Goal: Transaction & Acquisition: Book appointment/travel/reservation

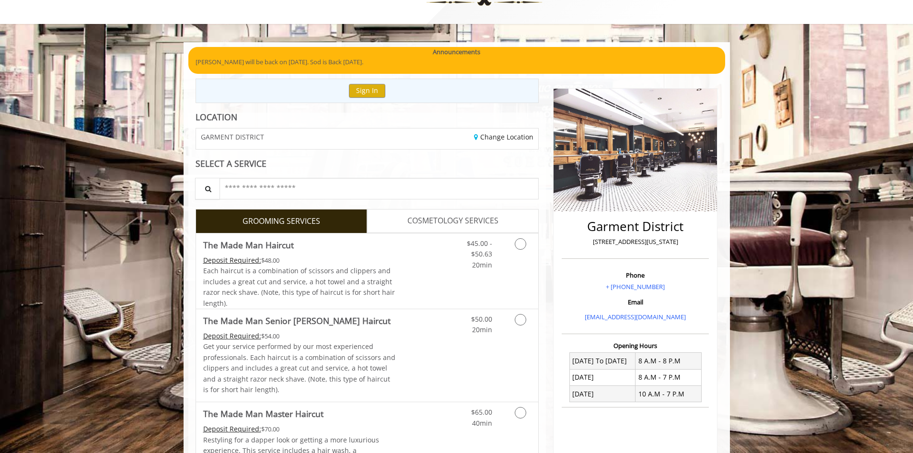
scroll to position [35, 0]
click at [415, 276] on link "Discounted Price" at bounding box center [424, 271] width 57 height 75
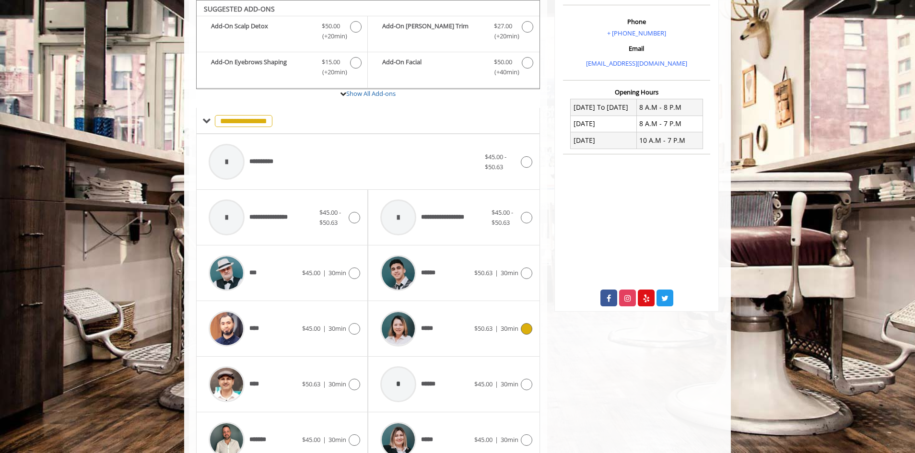
scroll to position [387, 0]
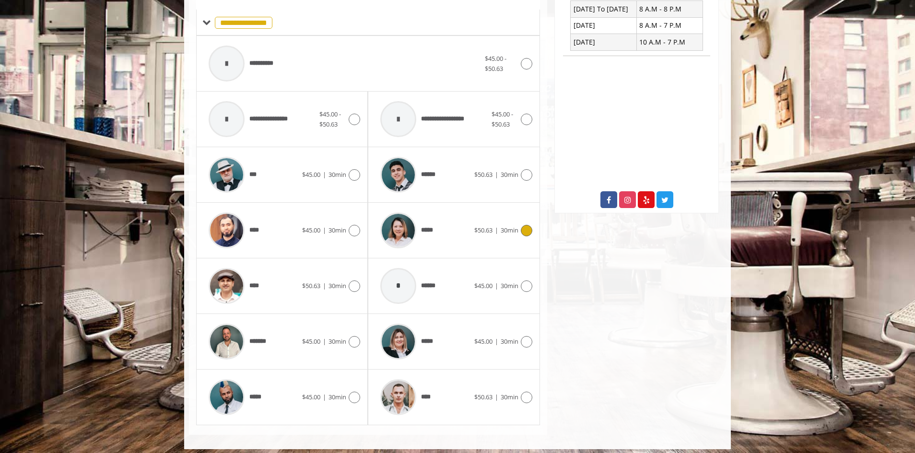
click at [451, 229] on div "*****" at bounding box center [424, 231] width 98 height 46
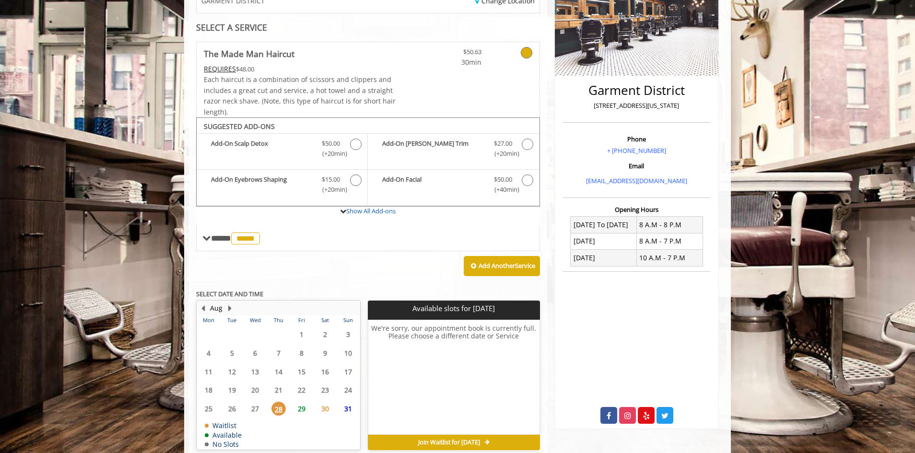
scroll to position [216, 0]
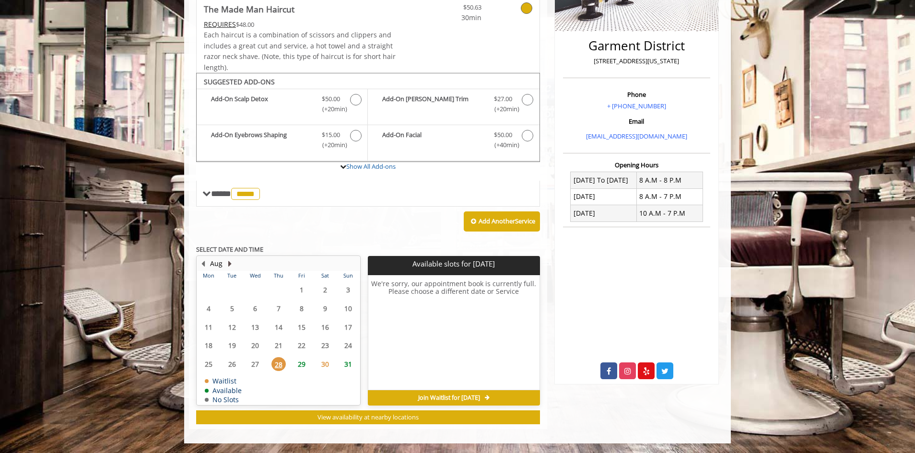
click at [230, 262] on button "Next Month" at bounding box center [230, 263] width 8 height 11
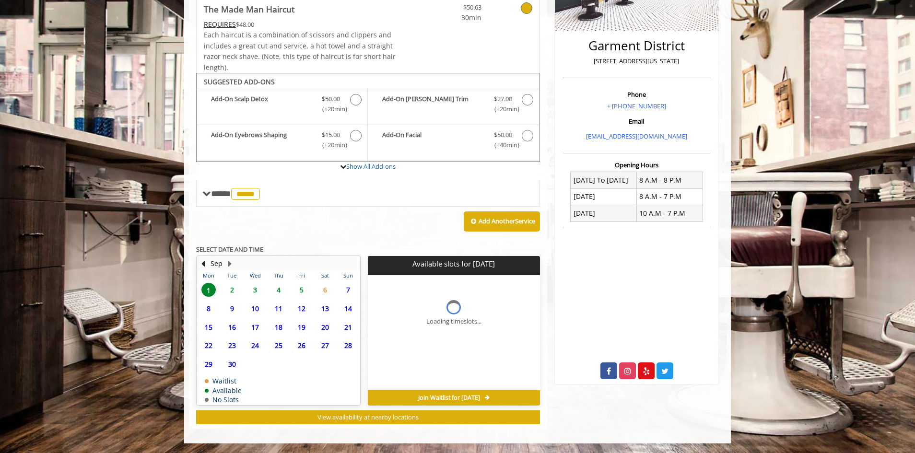
click at [232, 288] on span "2" at bounding box center [232, 290] width 14 height 14
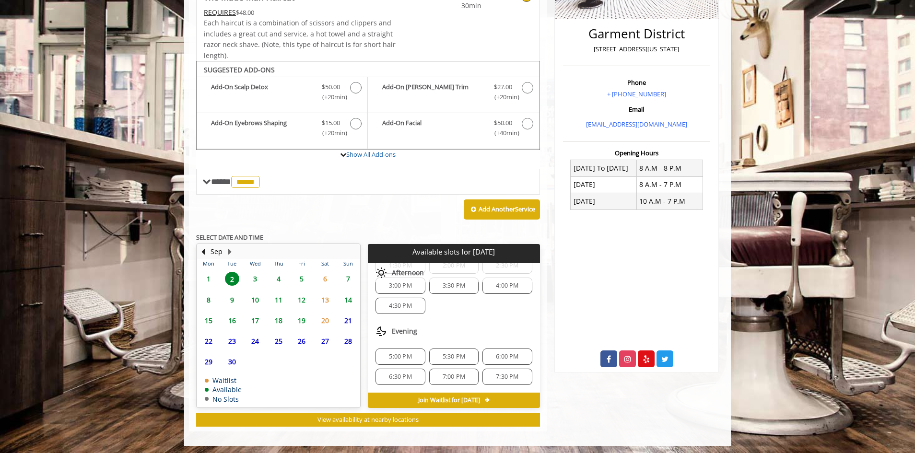
scroll to position [0, 0]
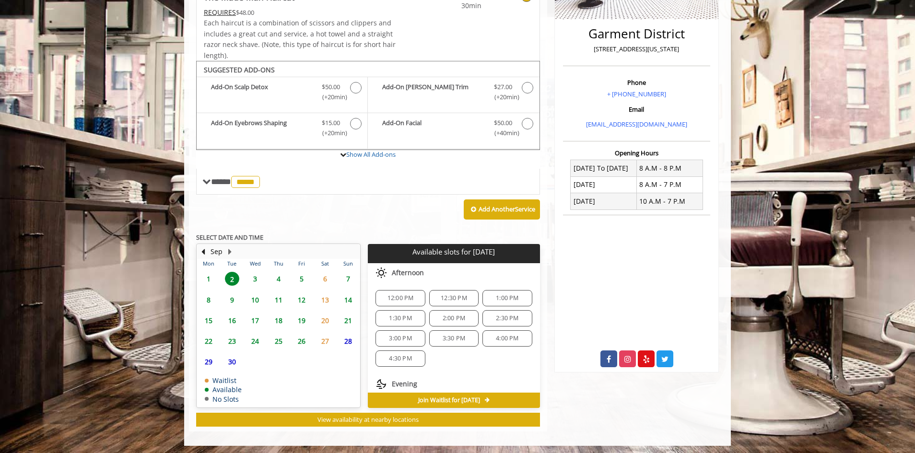
click at [255, 274] on span "3" at bounding box center [255, 279] width 14 height 14
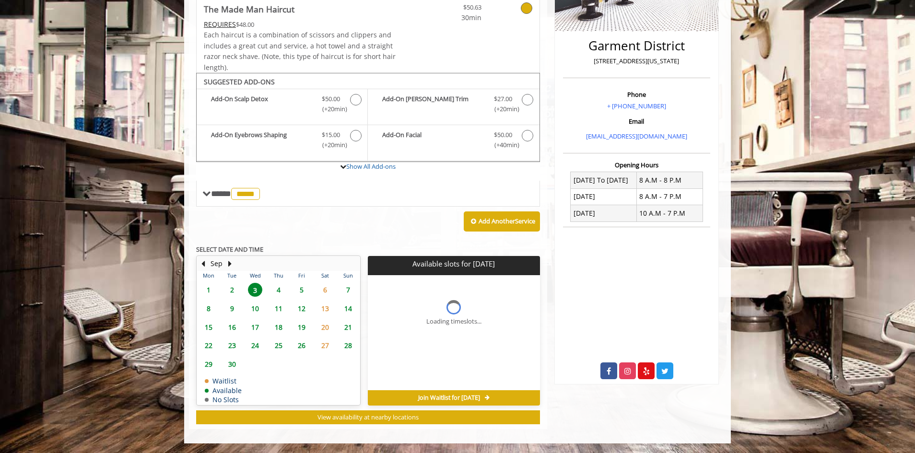
scroll to position [231, 0]
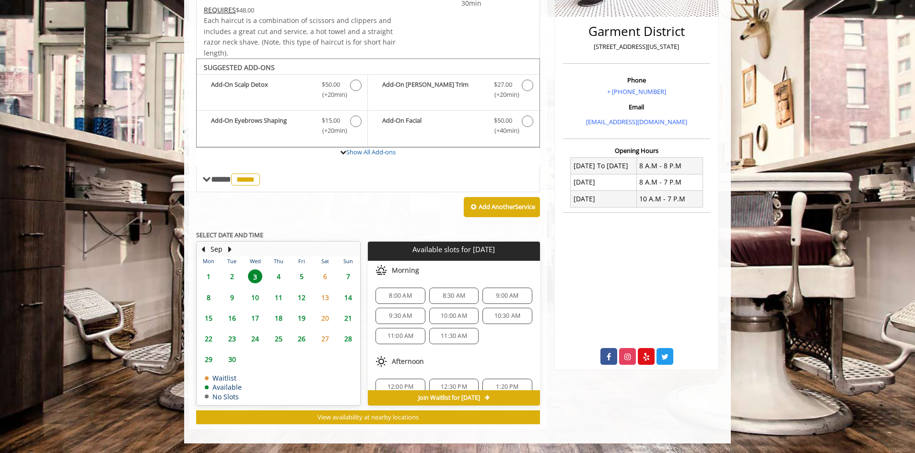
click at [435, 294] on span "8:30 AM" at bounding box center [453, 296] width 41 height 8
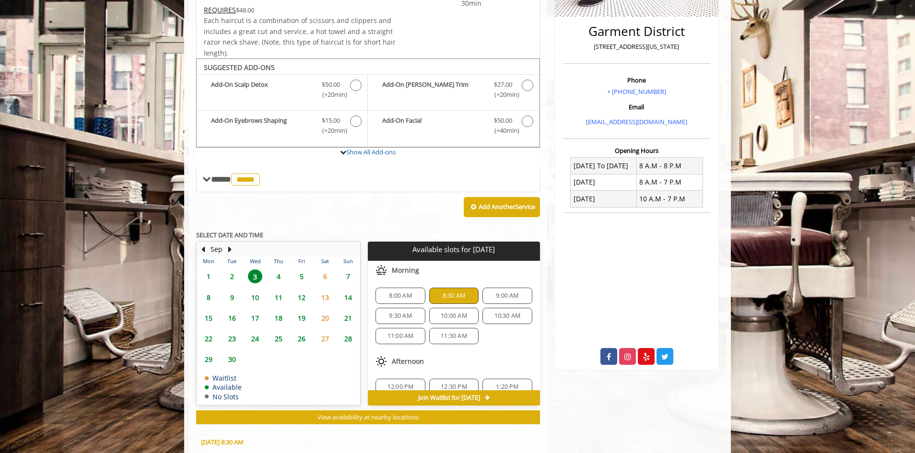
scroll to position [404, 0]
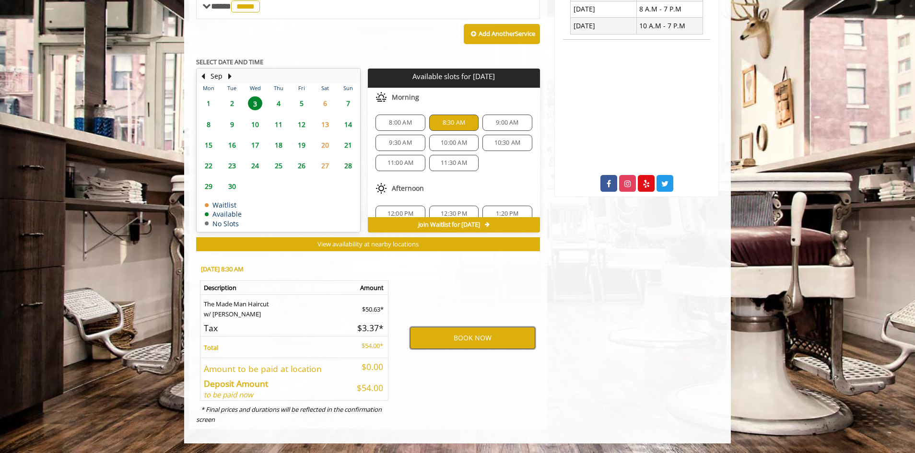
click at [468, 337] on button "BOOK NOW" at bounding box center [472, 338] width 125 height 22
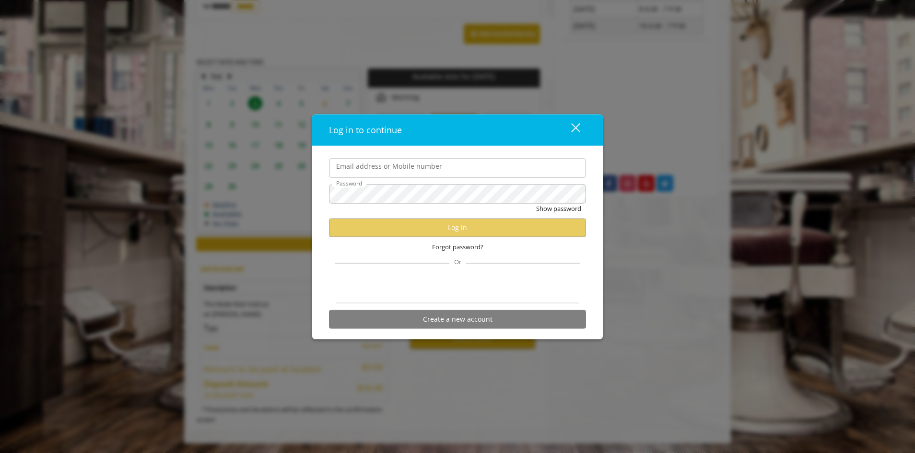
scroll to position [0, 0]
click at [417, 169] on input "Email address or Mobile number" at bounding box center [457, 167] width 257 height 19
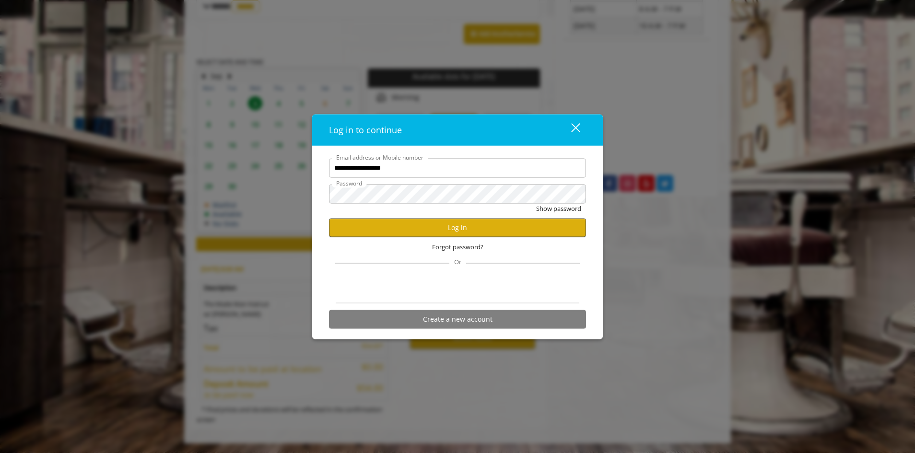
type input "**********"
click at [448, 229] on button "Log in" at bounding box center [457, 227] width 257 height 19
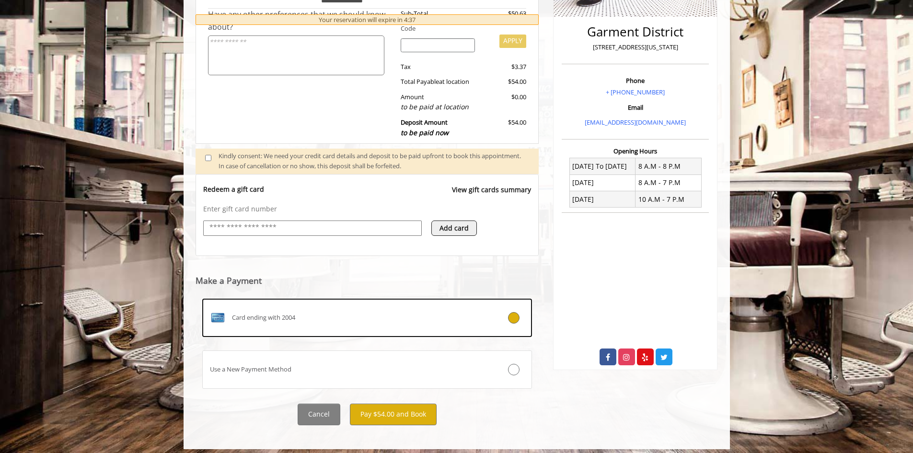
scroll to position [236, 0]
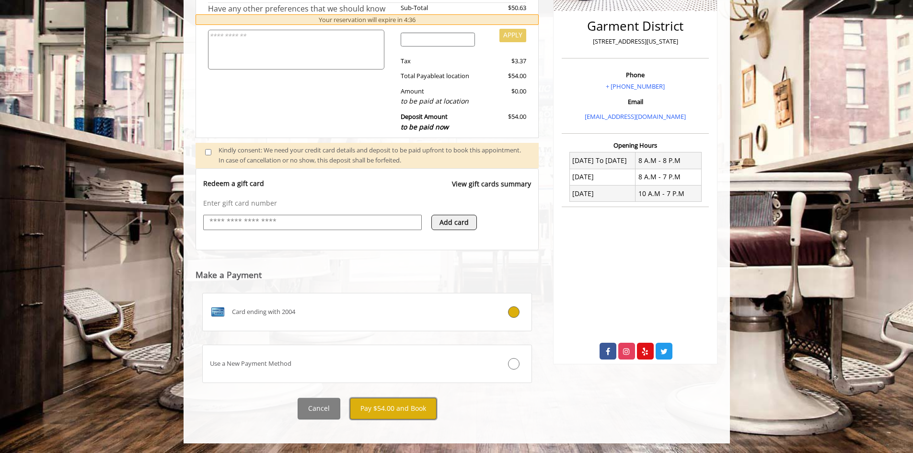
click at [426, 412] on button "Pay $54.00 and Book" at bounding box center [393, 409] width 87 height 22
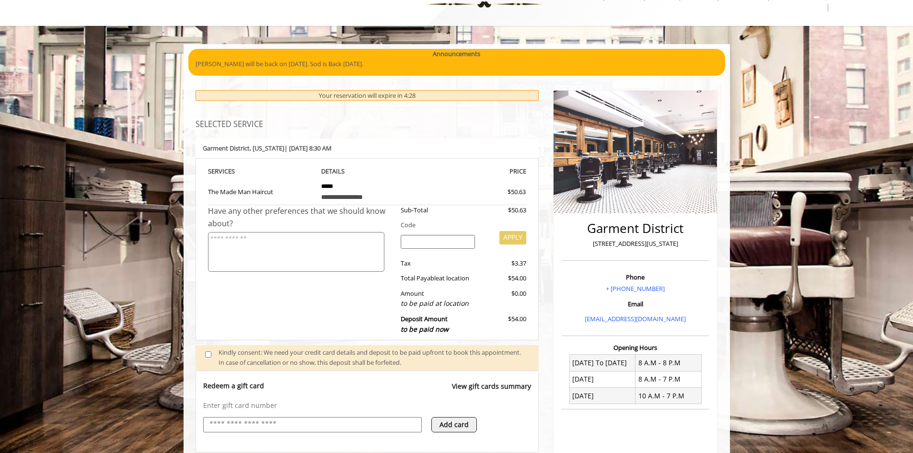
scroll to position [0, 0]
